Goal: Transaction & Acquisition: Book appointment/travel/reservation

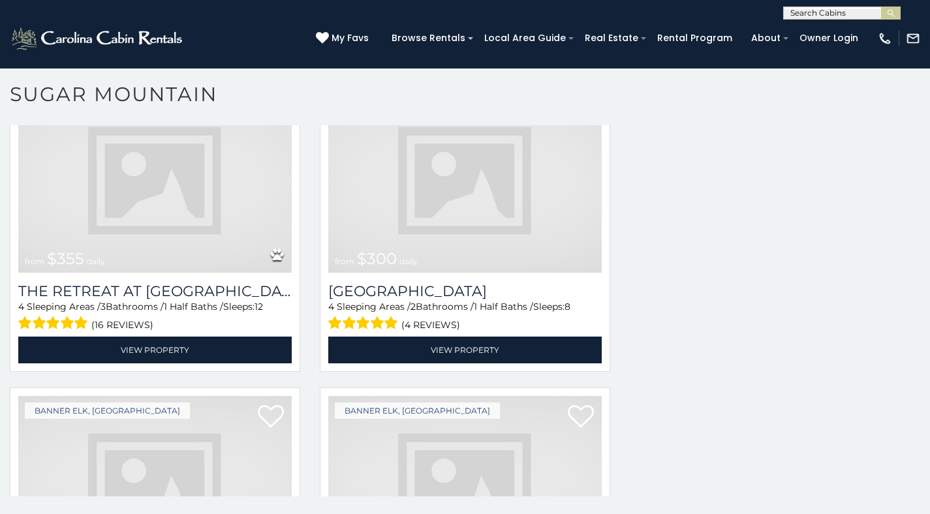
scroll to position [3570, 0]
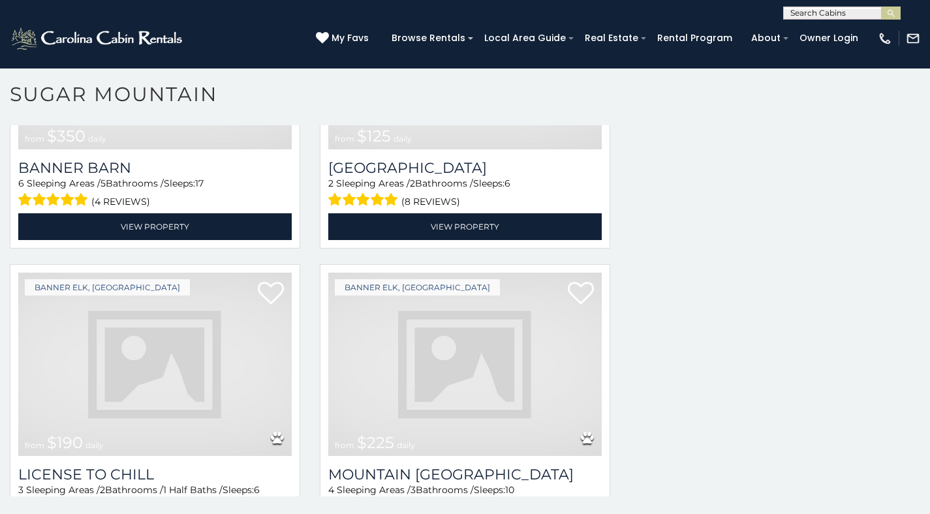
click at [478, 331] on img at bounding box center [464, 364] width 273 height 183
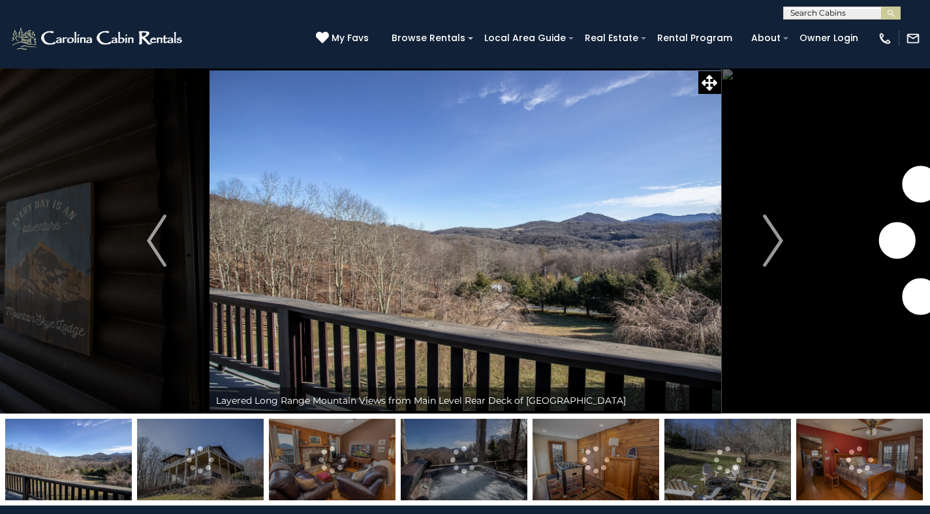
scroll to position [46, 0]
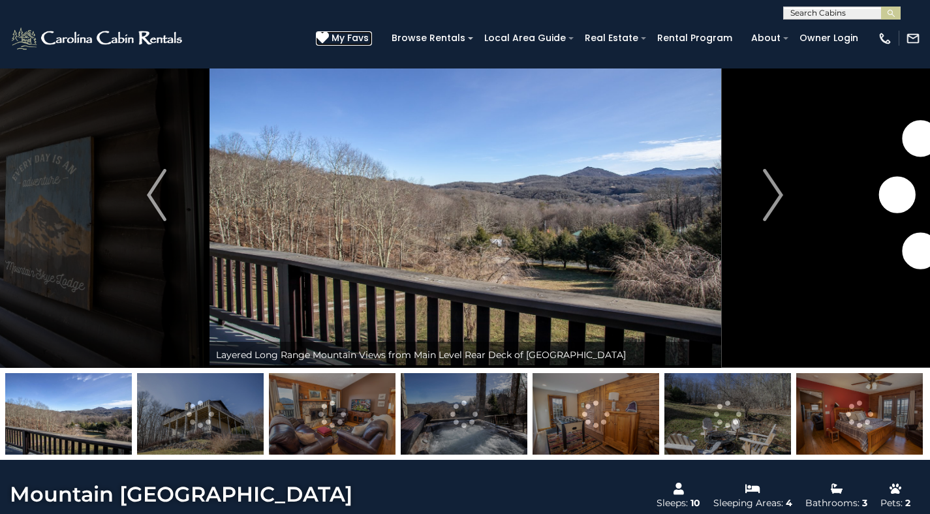
click at [369, 39] on span "My Favs" at bounding box center [350, 38] width 37 height 14
